Goal: Navigation & Orientation: Understand site structure

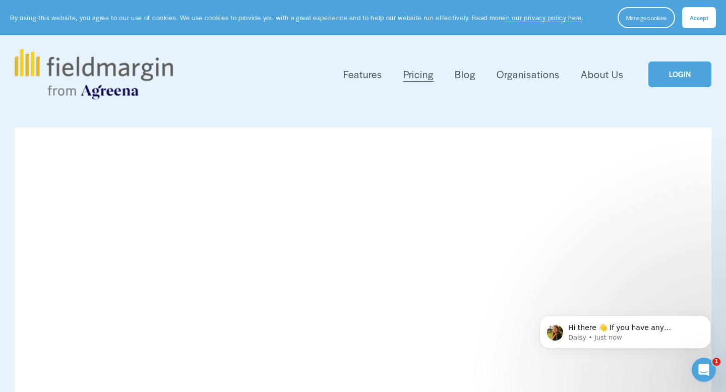
click at [0, 0] on span "Mapping" at bounding box center [0, 0] width 0 height 0
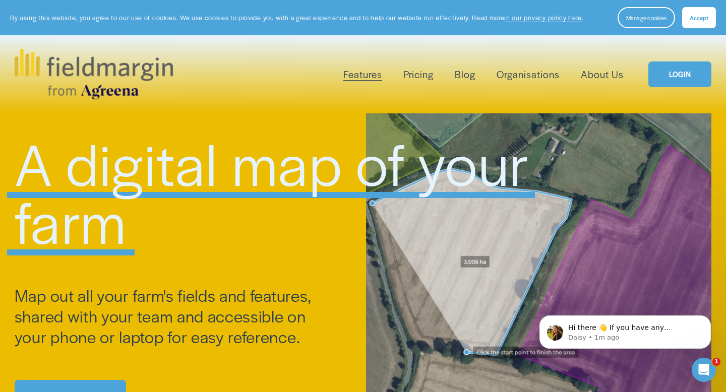
click at [0, 0] on span "Reporting" at bounding box center [0, 0] width 0 height 0
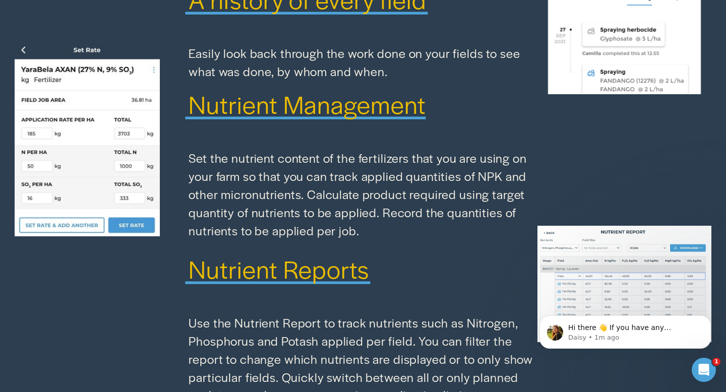
scroll to position [1102, 0]
